Goal: Obtain resource: Obtain resource

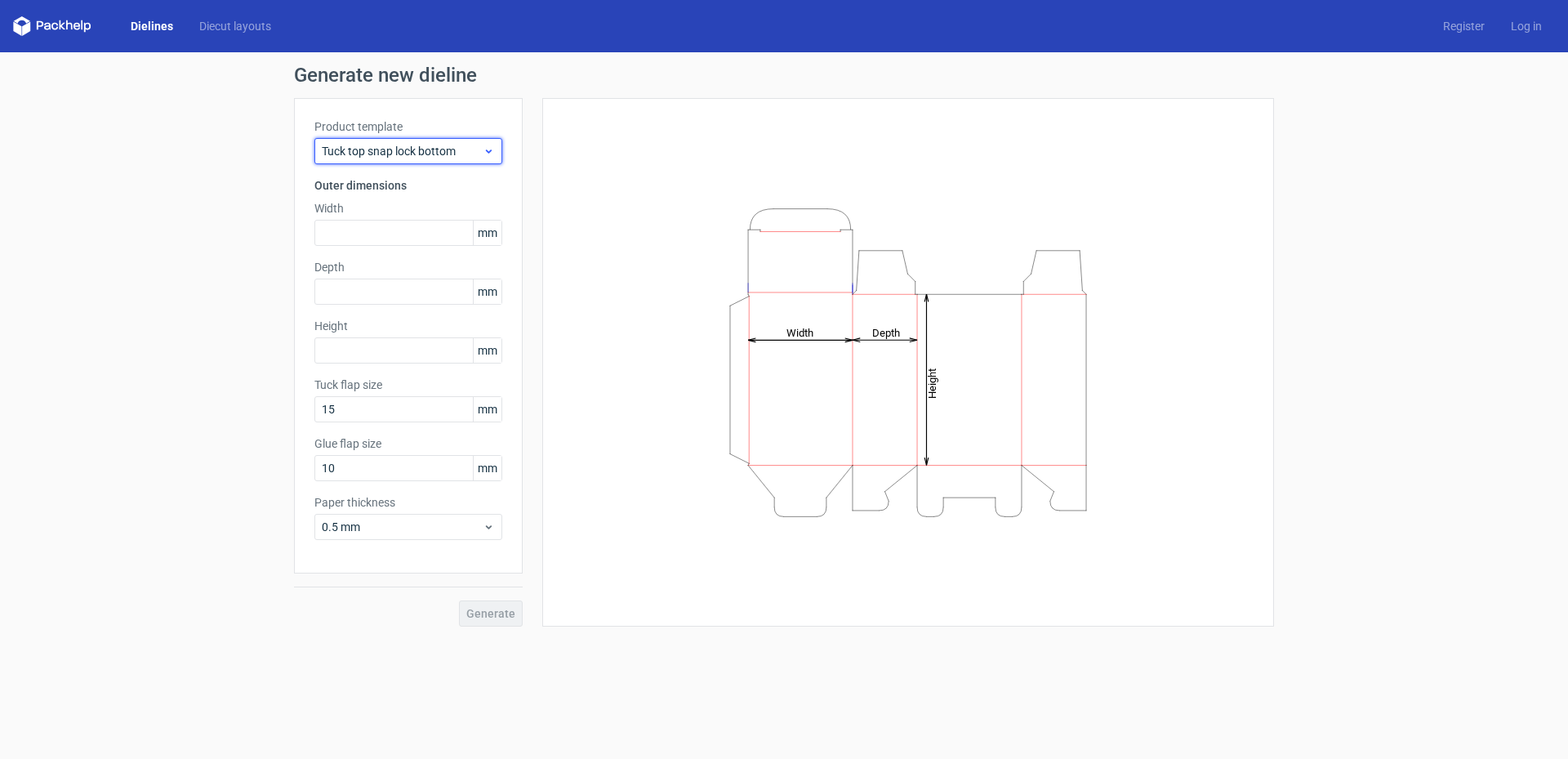
click at [479, 154] on span "Tuck top snap lock bottom" at bounding box center [402, 151] width 161 height 16
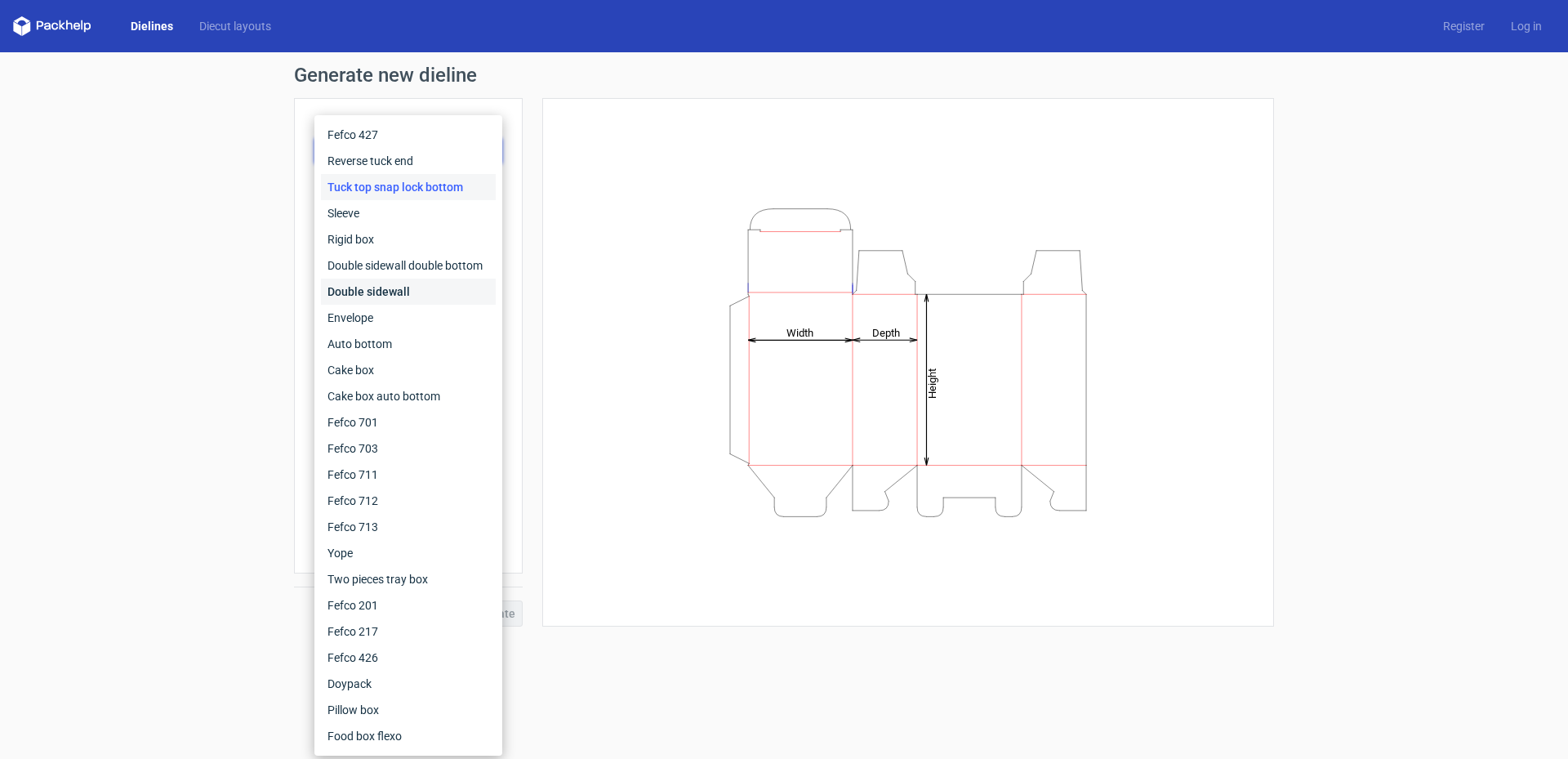
click at [442, 281] on div "Double sidewall" at bounding box center [408, 292] width 175 height 26
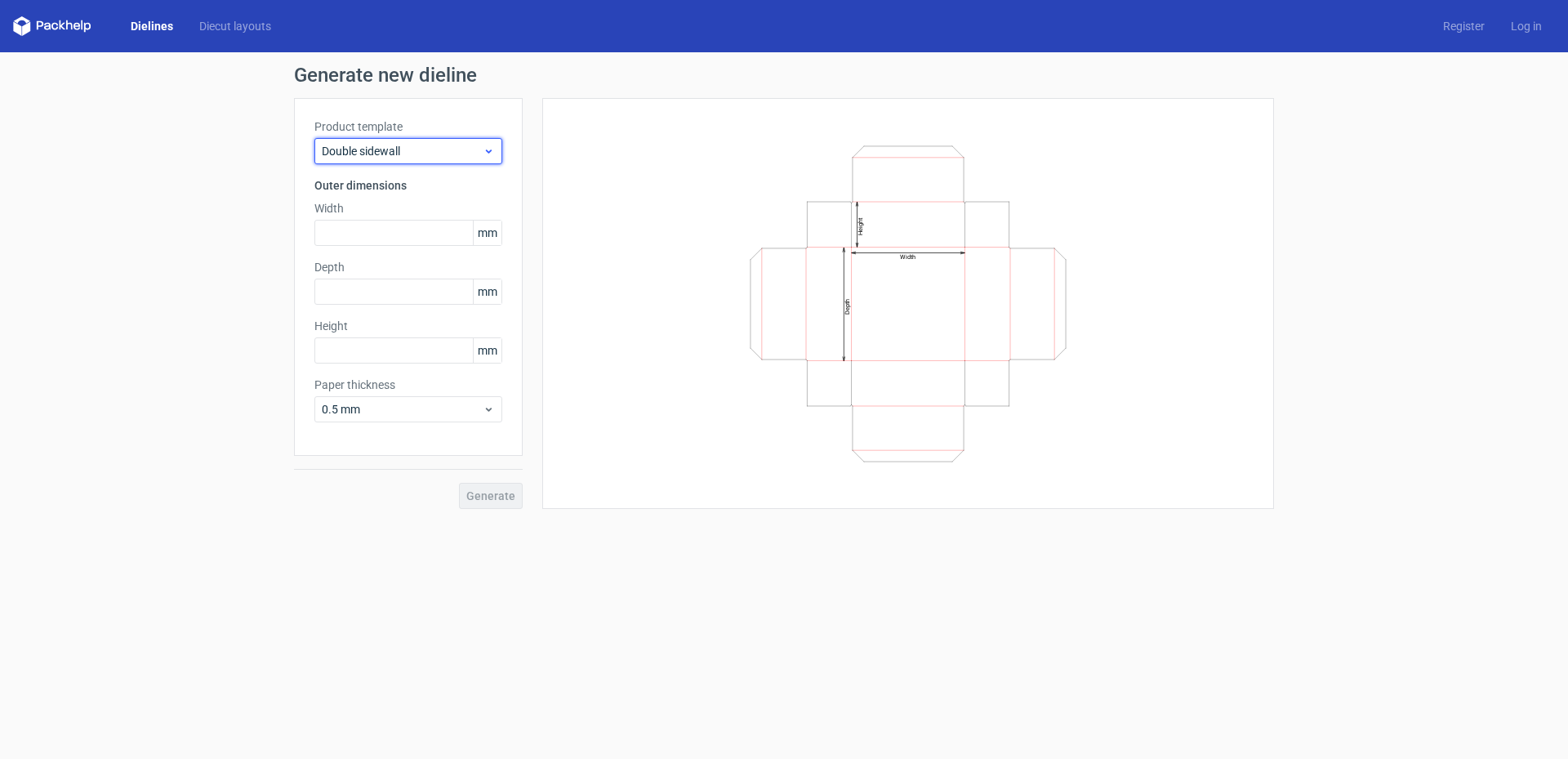
click at [450, 146] on span "Double sidewall" at bounding box center [402, 151] width 161 height 16
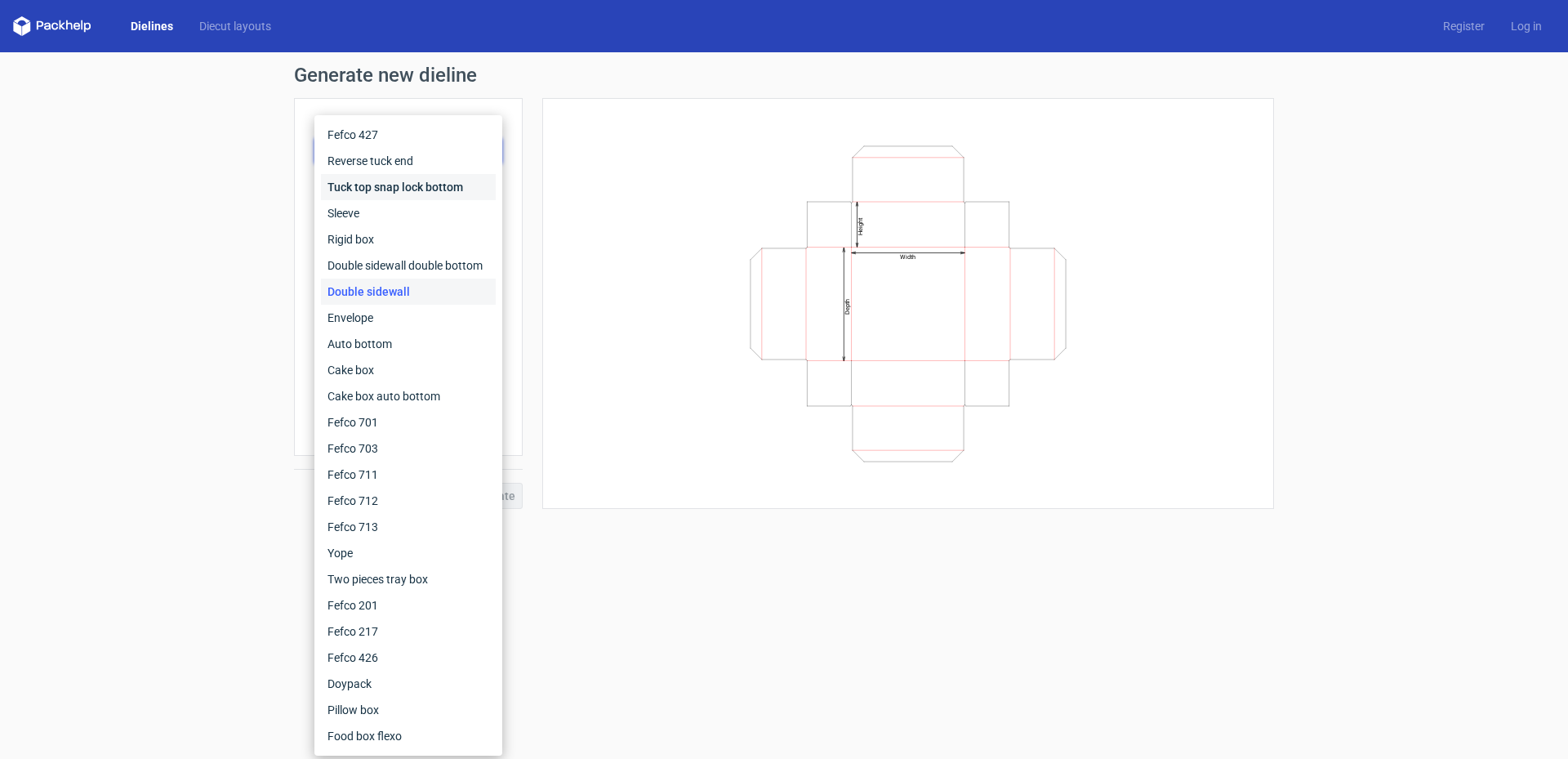
click at [441, 185] on div "Tuck top snap lock bottom" at bounding box center [408, 187] width 175 height 26
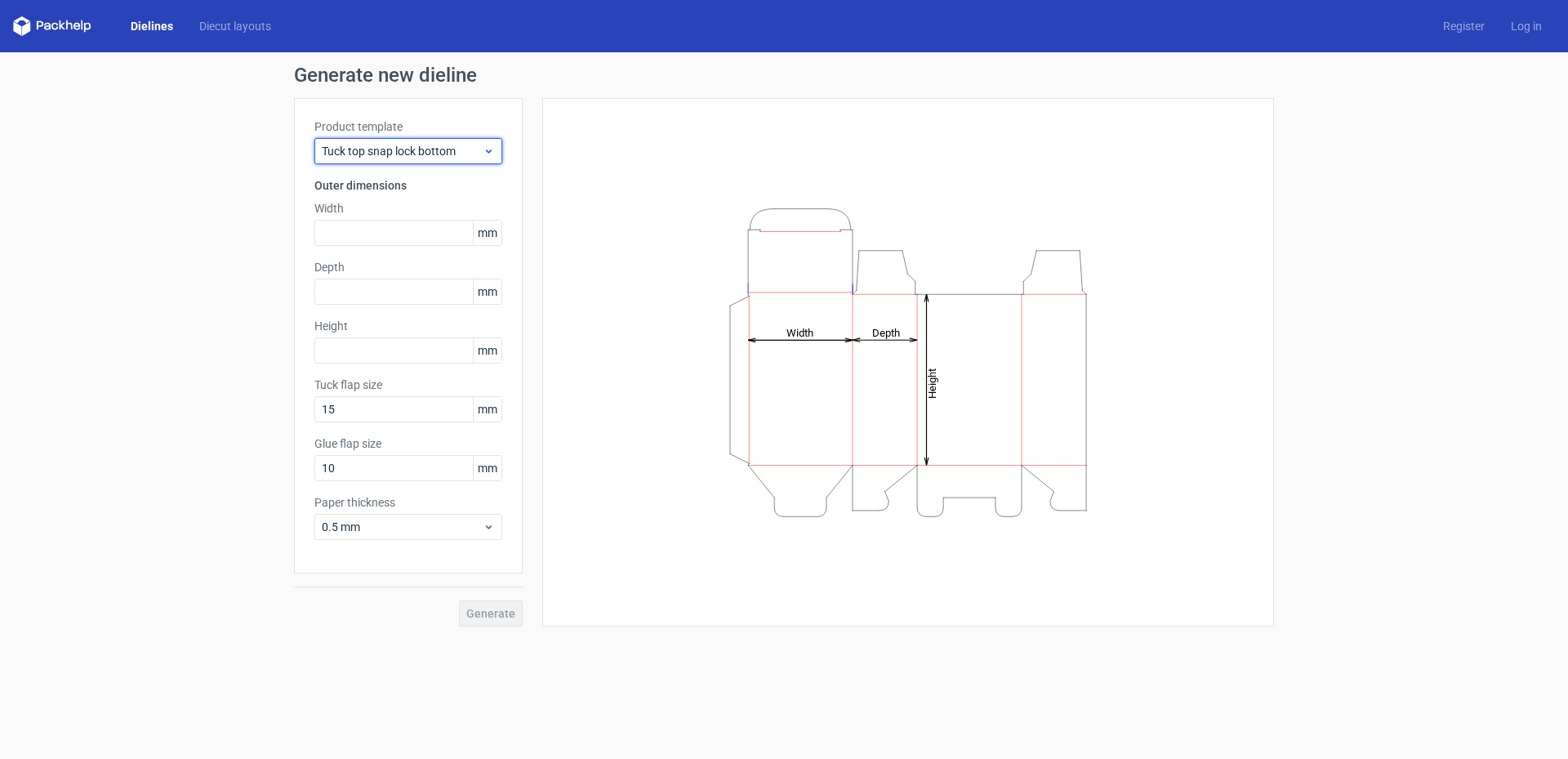
click at [467, 151] on span "Tuck top snap lock bottom" at bounding box center [402, 151] width 161 height 16
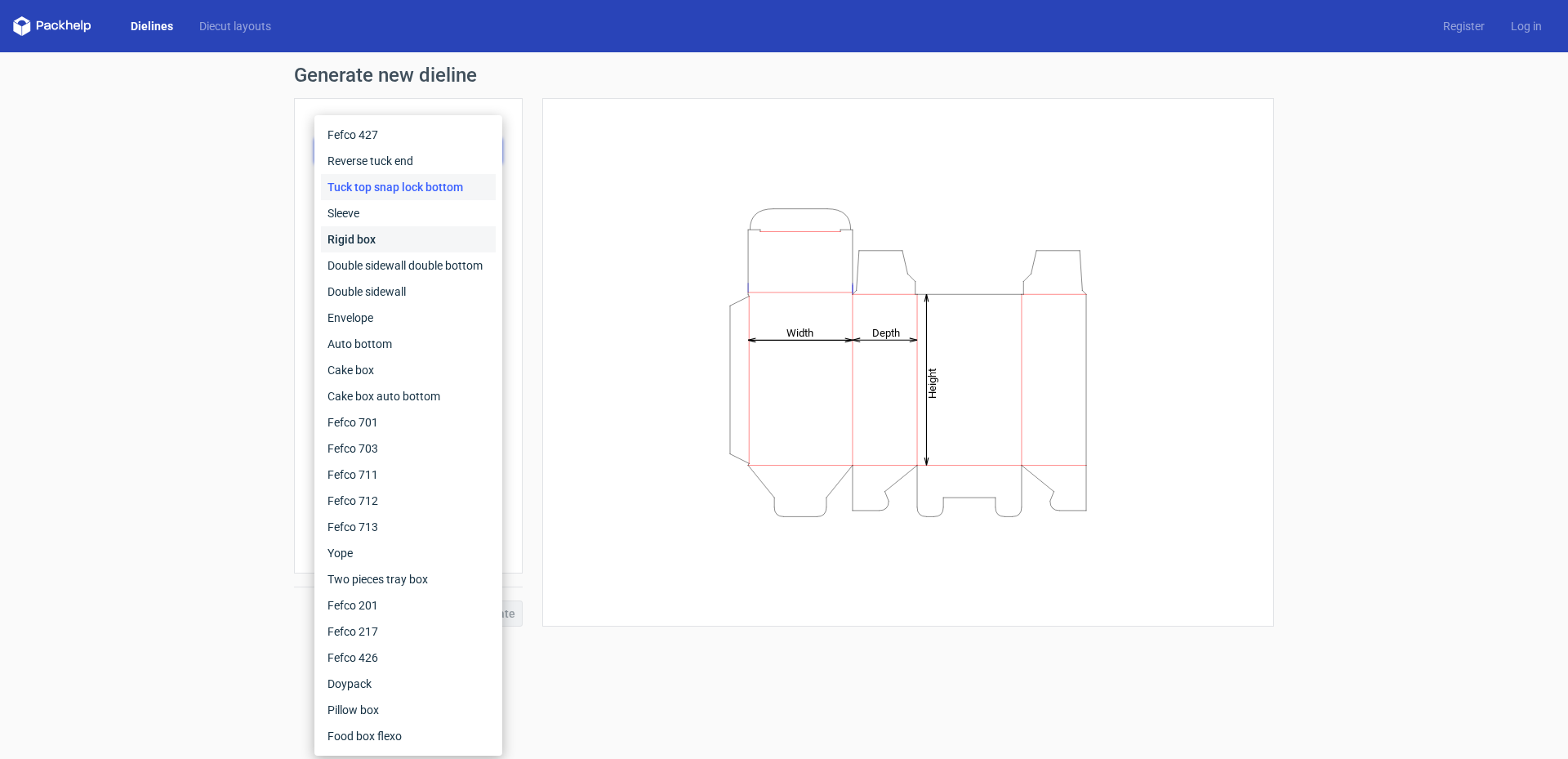
click at [385, 238] on div "Rigid box" at bounding box center [408, 239] width 175 height 26
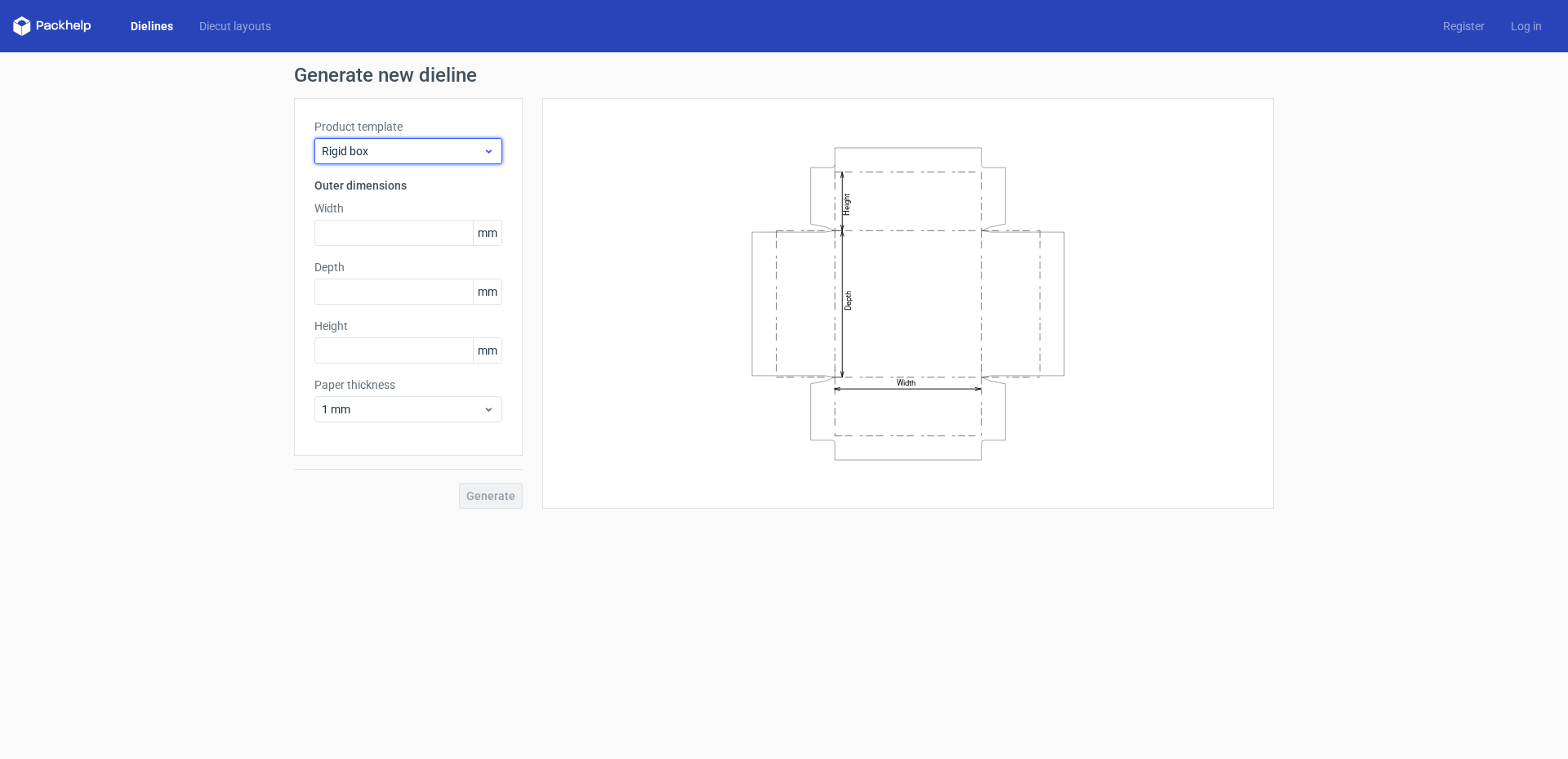
click at [456, 143] on span "Rigid box" at bounding box center [402, 151] width 161 height 16
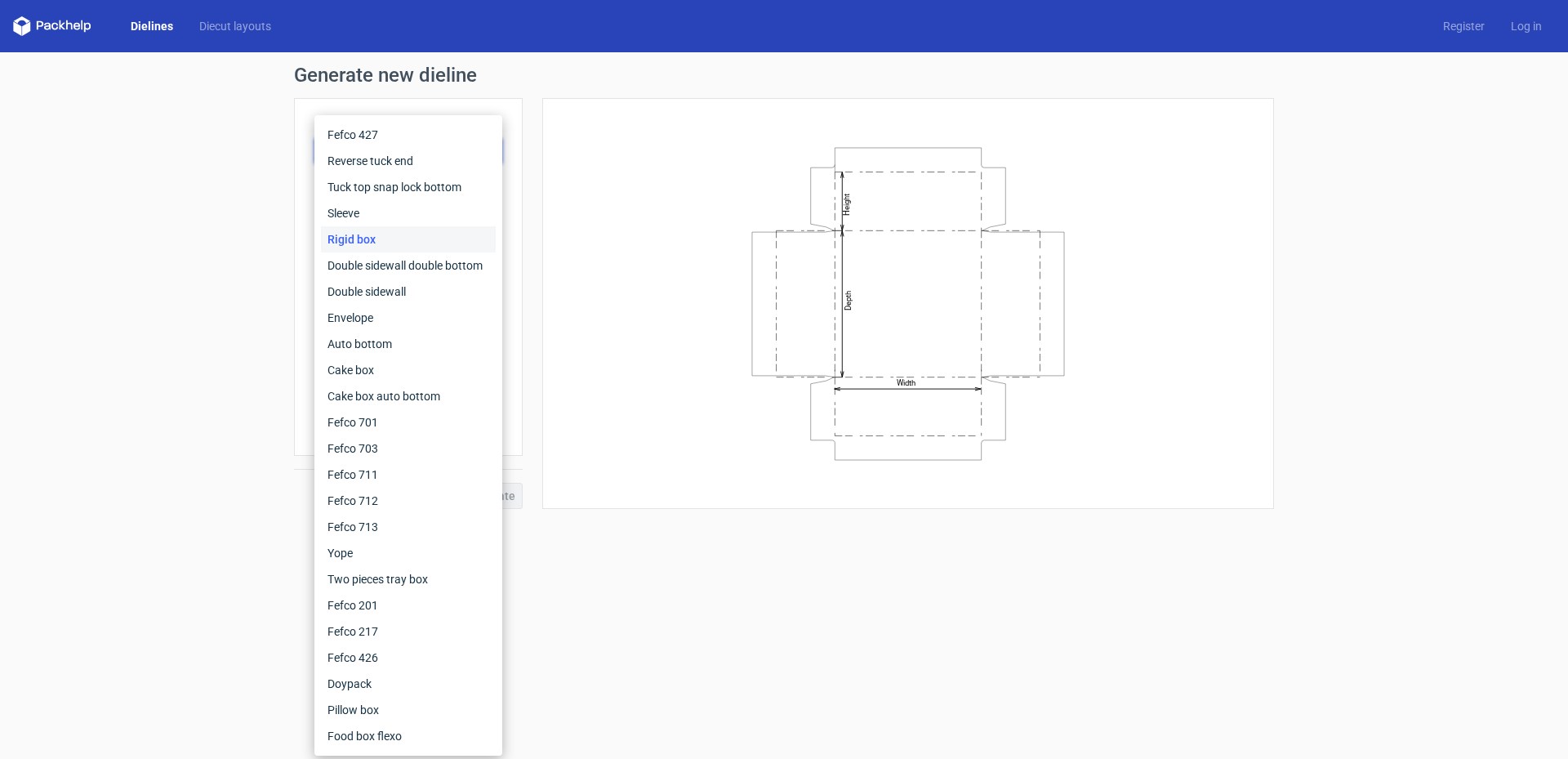
click at [201, 185] on div "Generate new dieline Product template Rigid box Outer dimensions Width mm Depth…" at bounding box center [784, 287] width 1568 height 470
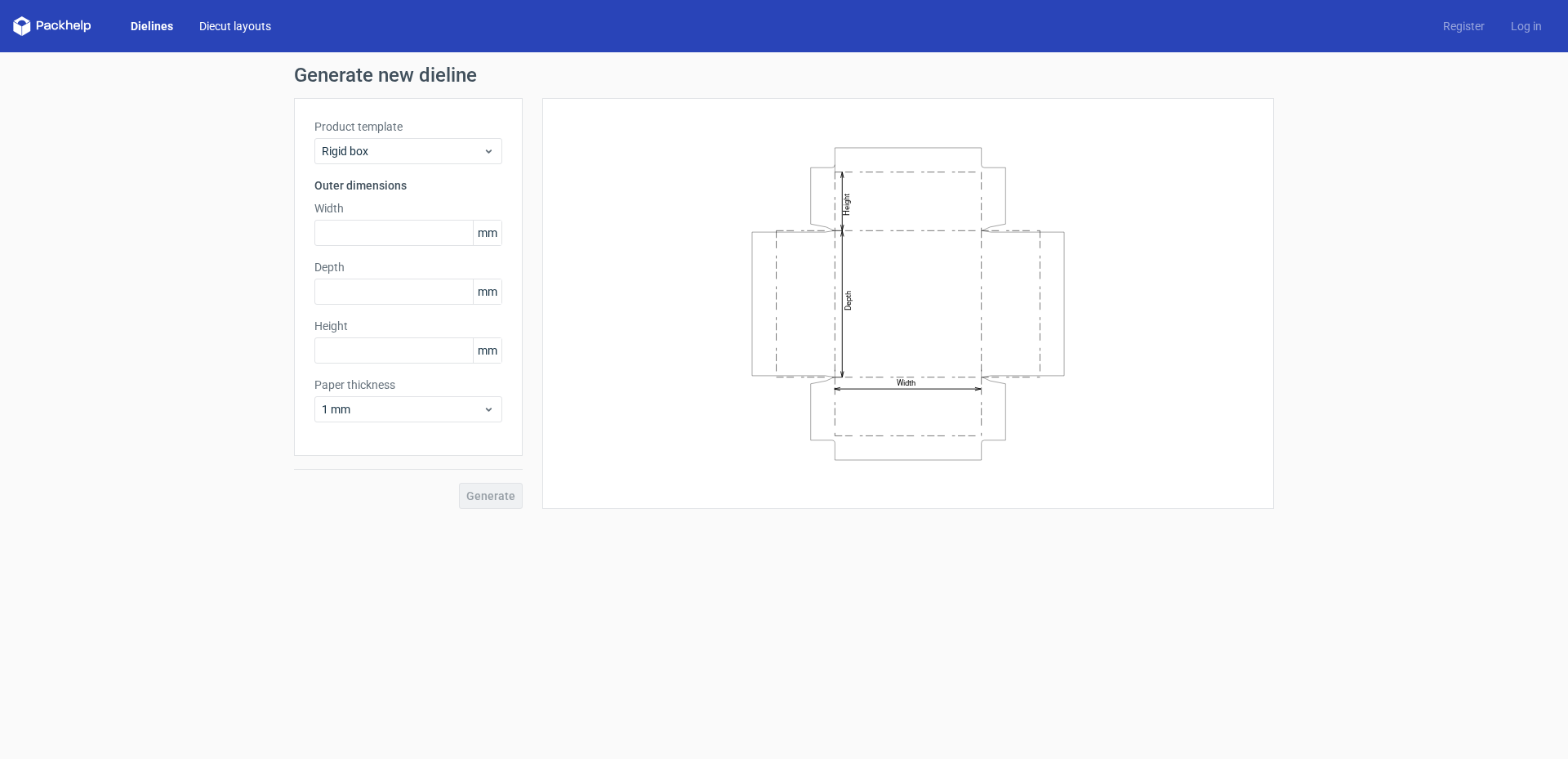
click at [234, 28] on link "Diecut layouts" at bounding box center [235, 26] width 98 height 16
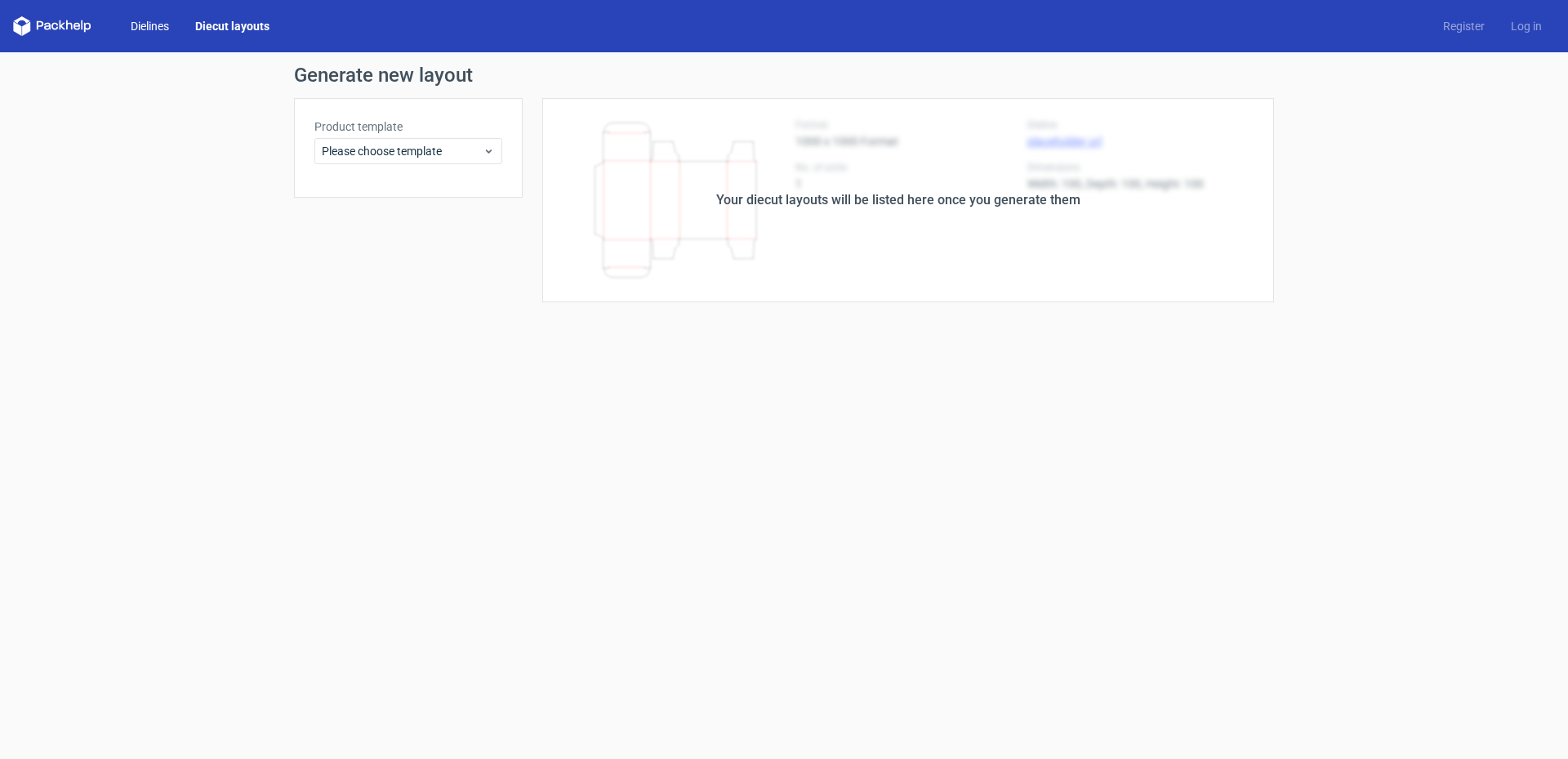
click at [152, 25] on link "Dielines" at bounding box center [149, 26] width 65 height 16
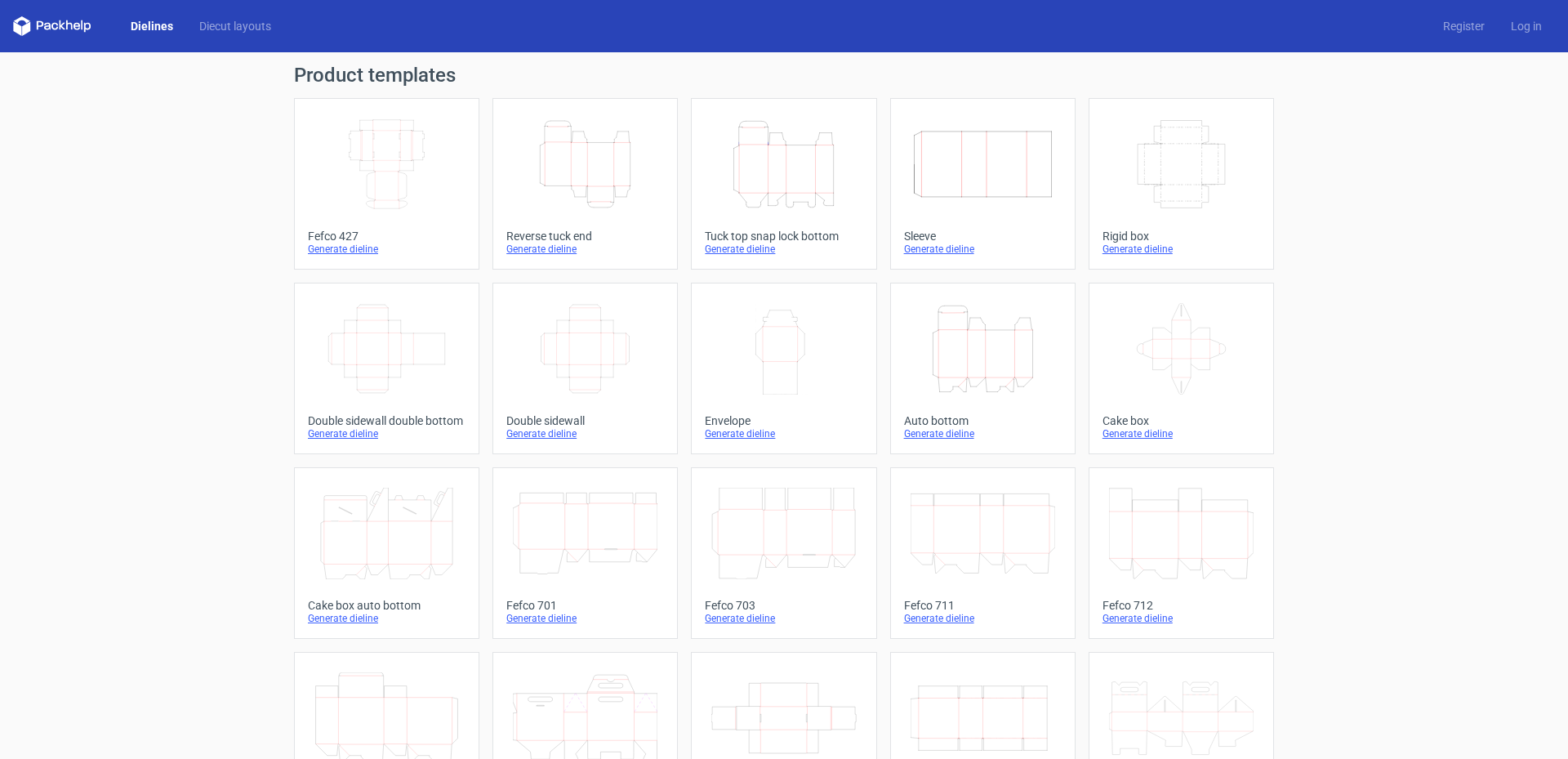
click at [357, 252] on div "Generate dieline" at bounding box center [386, 249] width 157 height 13
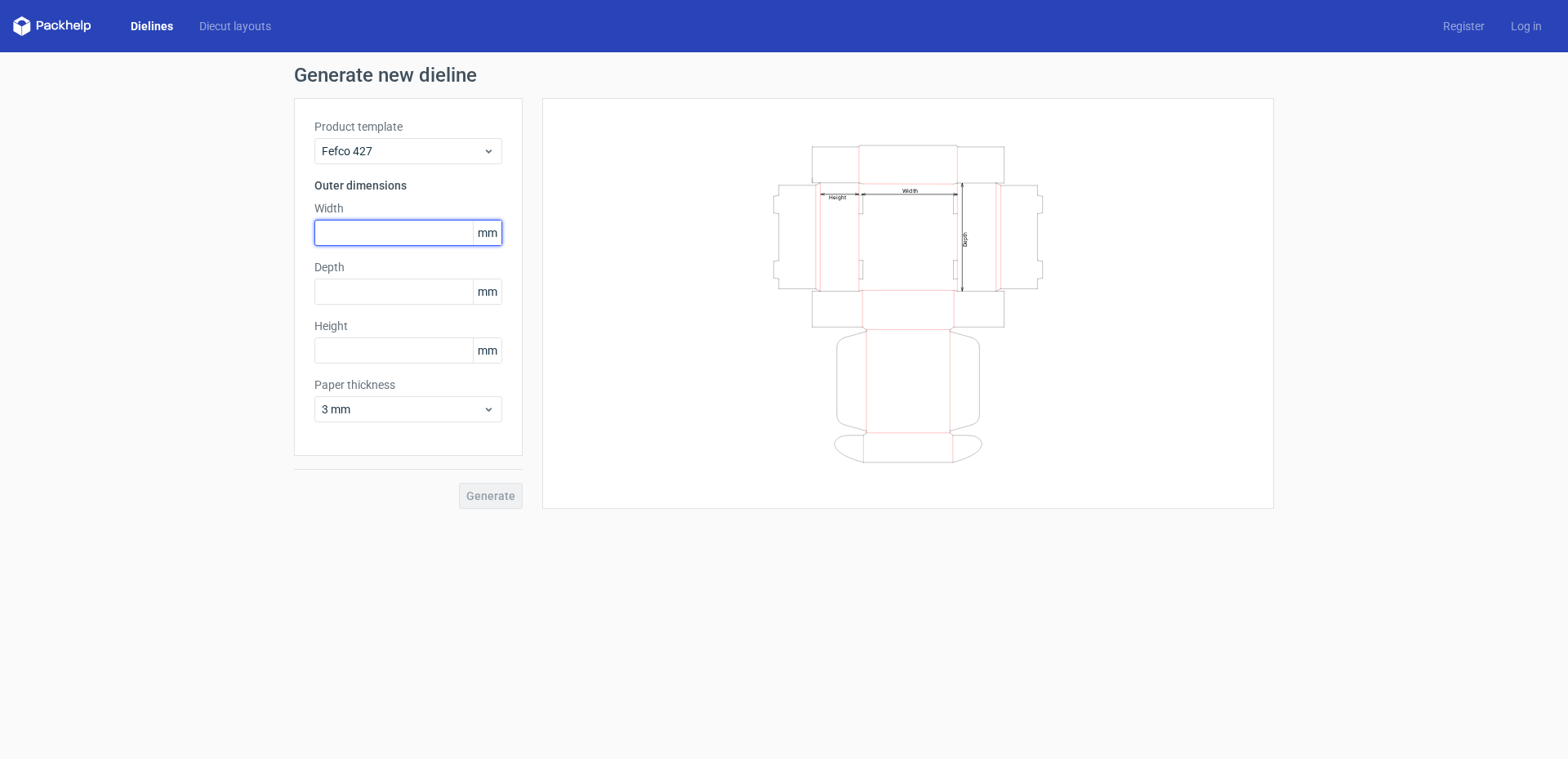
click at [351, 236] on input "text" at bounding box center [408, 233] width 188 height 26
drag, startPoint x: 341, startPoint y: 225, endPoint x: 238, endPoint y: 220, distance: 103.1
click at [315, 220] on input "365" at bounding box center [408, 233] width 188 height 26
type input "383"
click at [338, 300] on input "text" at bounding box center [408, 292] width 188 height 26
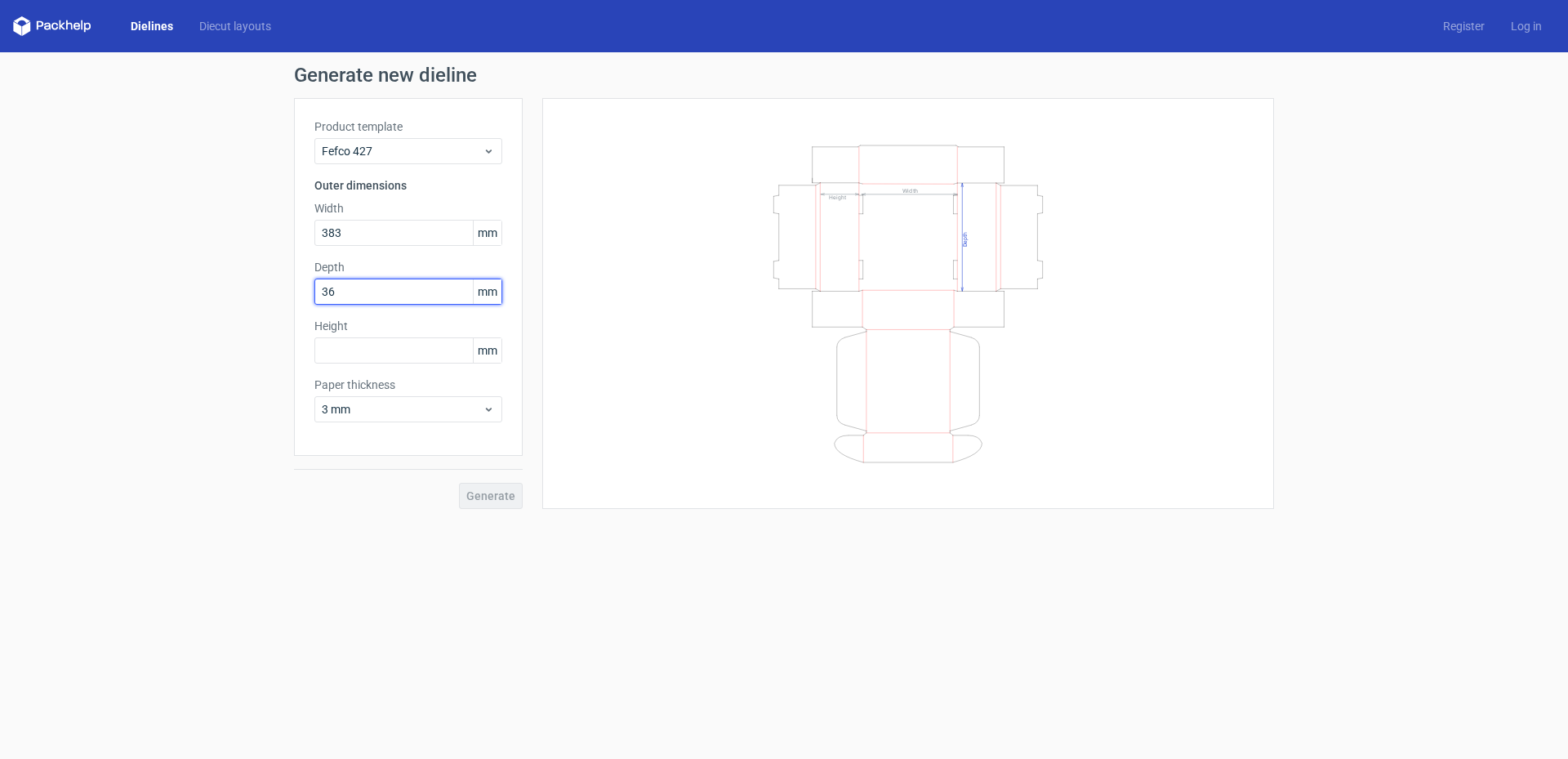
type input "364"
click at [374, 354] on input "text" at bounding box center [408, 351] width 188 height 26
type input "93"
click at [479, 502] on span "Generate" at bounding box center [490, 495] width 49 height 11
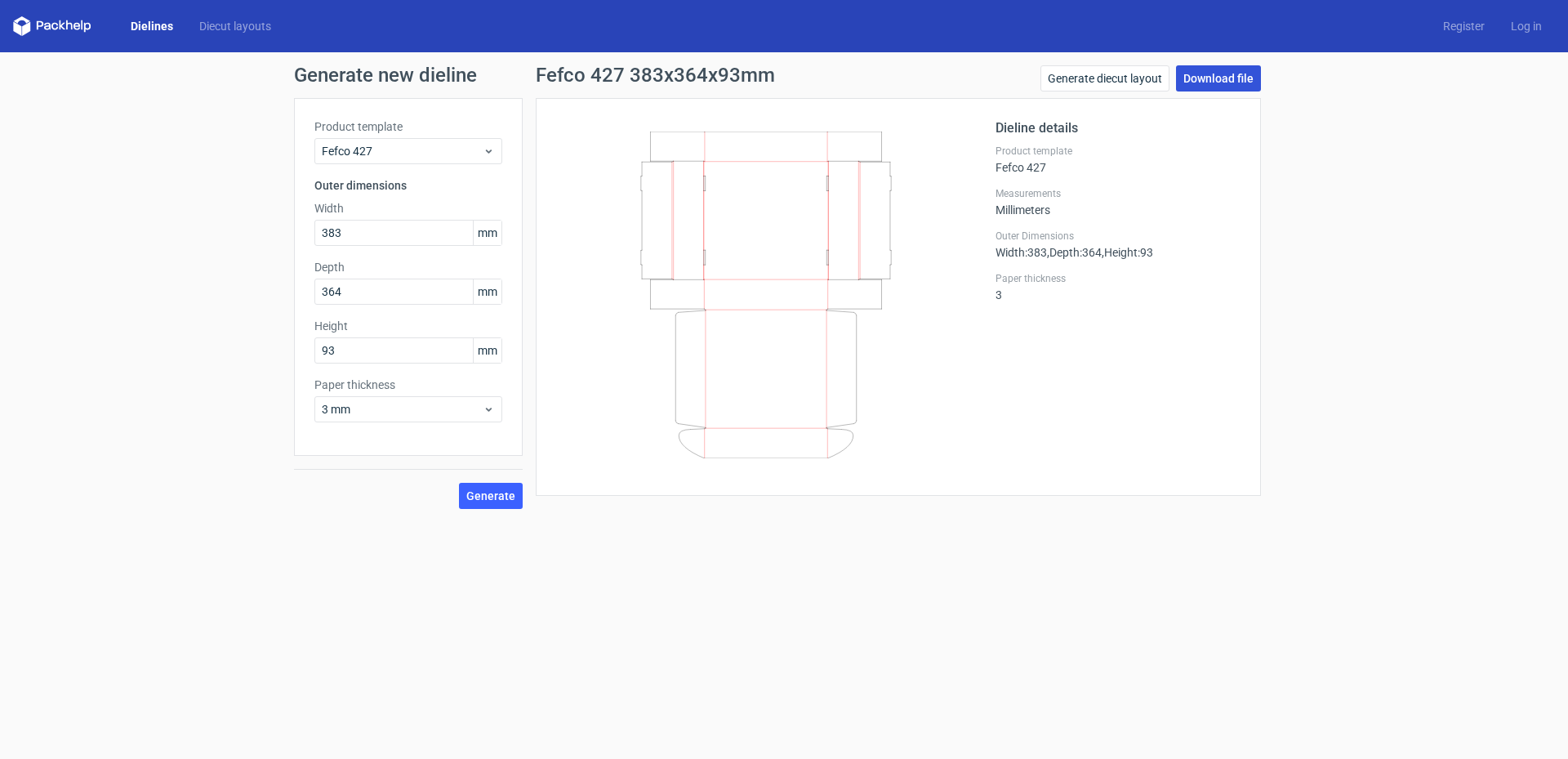
click at [1221, 80] on link "Download file" at bounding box center [1218, 79] width 85 height 26
